Goal: Information Seeking & Learning: Find specific fact

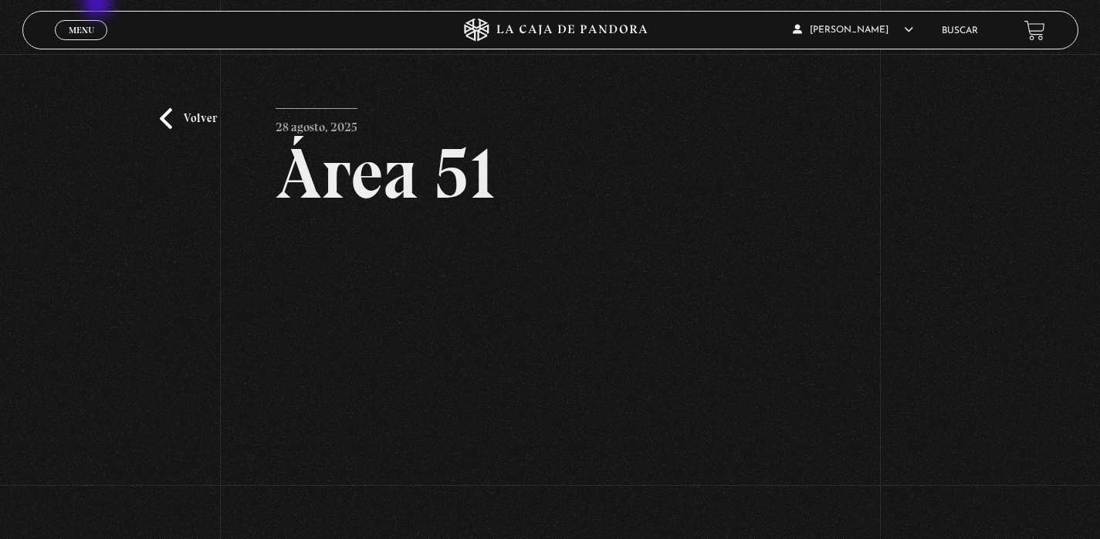
scroll to position [313, 0]
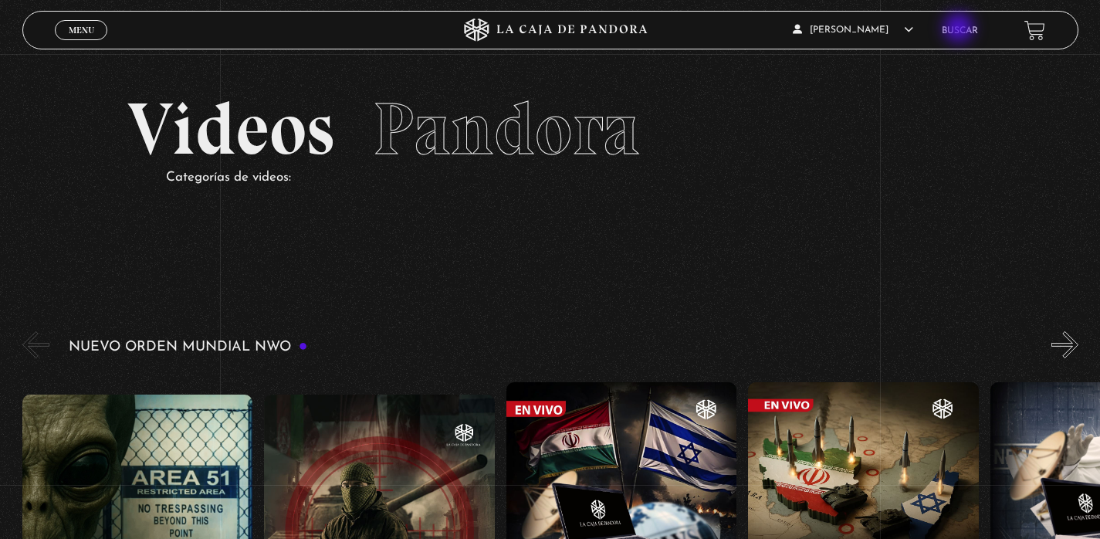
click at [960, 29] on link "Buscar" at bounding box center [960, 30] width 36 height 9
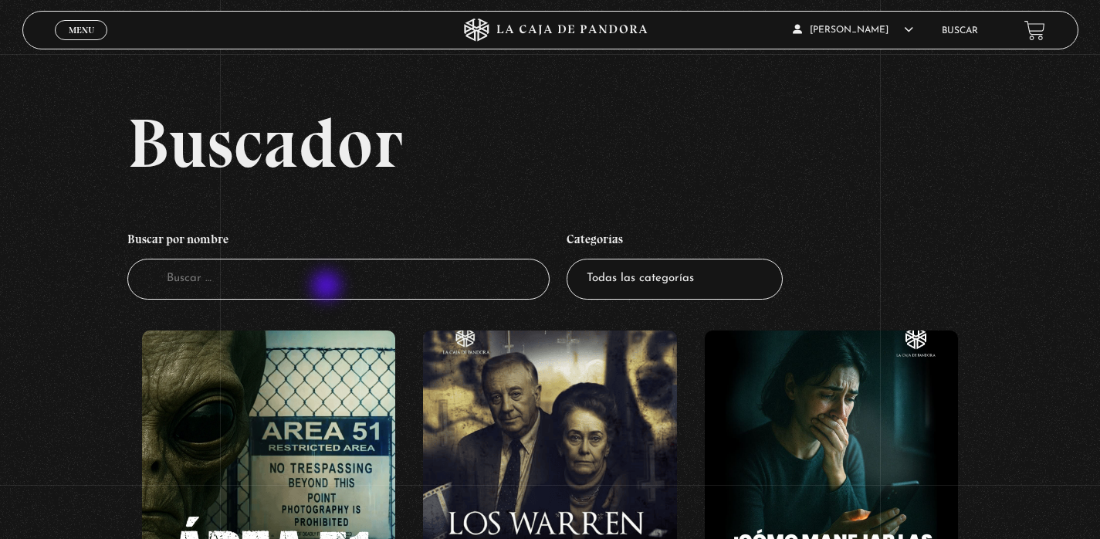
click at [328, 286] on input "Buscador" at bounding box center [338, 279] width 422 height 41
type input "OP"
click at [303, 273] on input "OP" at bounding box center [338, 279] width 422 height 41
type input "OPERACION"
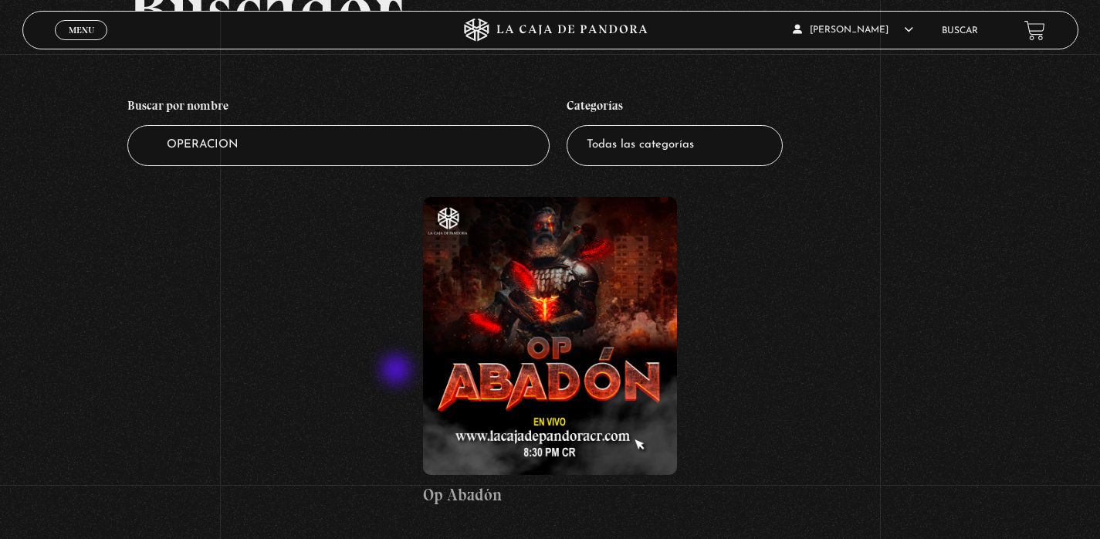
scroll to position [160, 0]
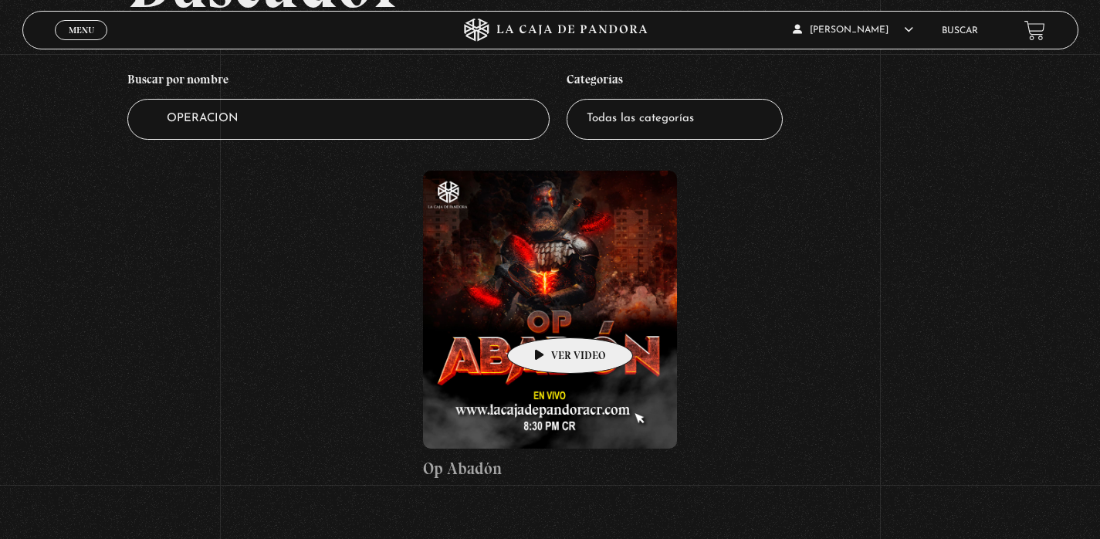
click at [546, 315] on figure at bounding box center [549, 310] width 253 height 278
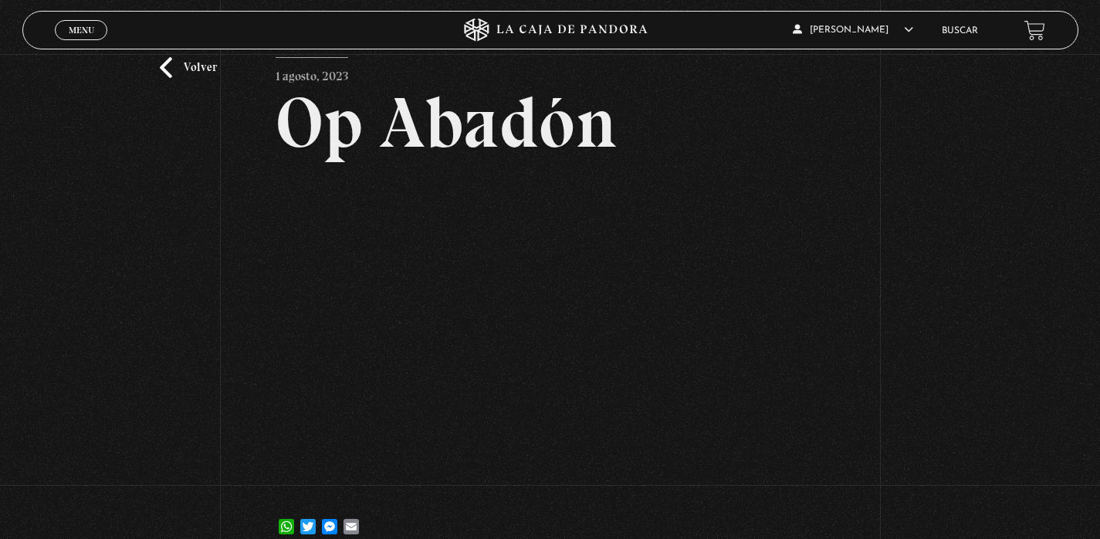
scroll to position [70, 0]
